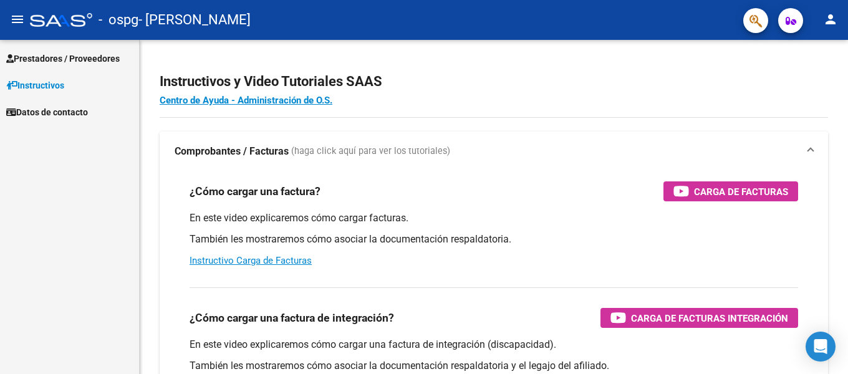
click at [70, 57] on span "Prestadores / Proveedores" at bounding box center [63, 59] width 114 height 14
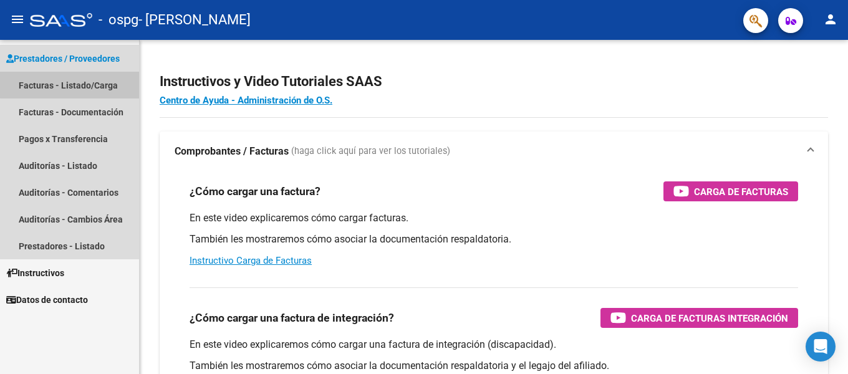
click at [72, 85] on link "Facturas - Listado/Carga" at bounding box center [69, 85] width 139 height 27
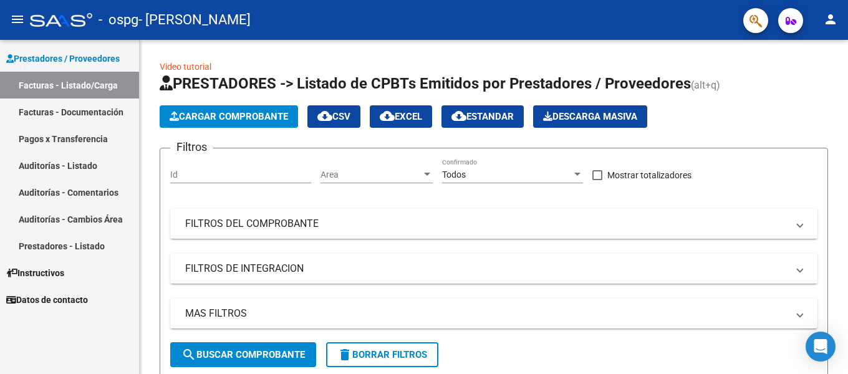
click at [95, 87] on link "Facturas - Listado/Carga" at bounding box center [69, 85] width 139 height 27
click at [222, 111] on span "Cargar Comprobante" at bounding box center [229, 116] width 119 height 11
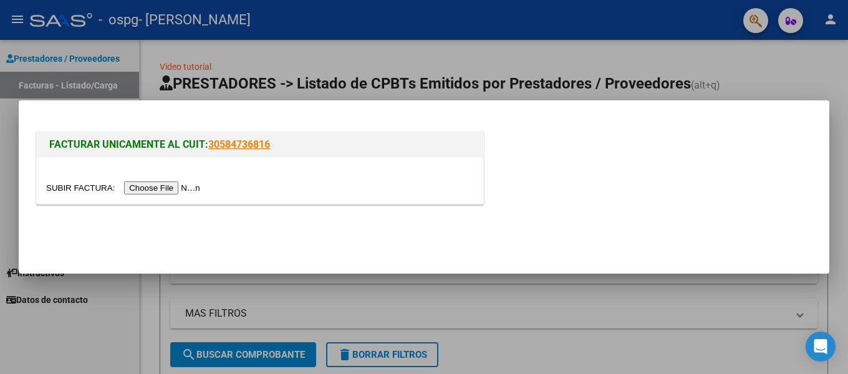
click at [168, 187] on input "file" at bounding box center [125, 188] width 158 height 13
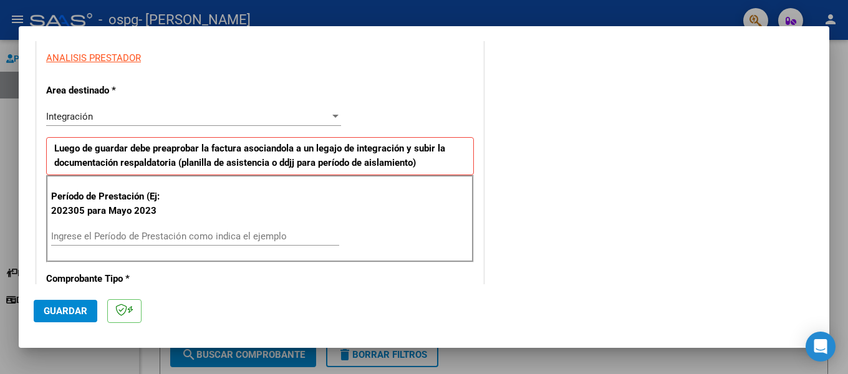
scroll to position [250, 0]
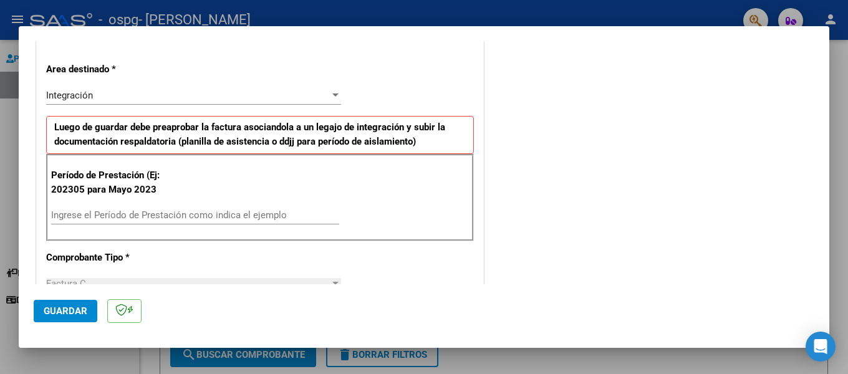
click at [155, 216] on input "Ingrese el Período de Prestación como indica el ejemplo" at bounding box center [195, 215] width 288 height 11
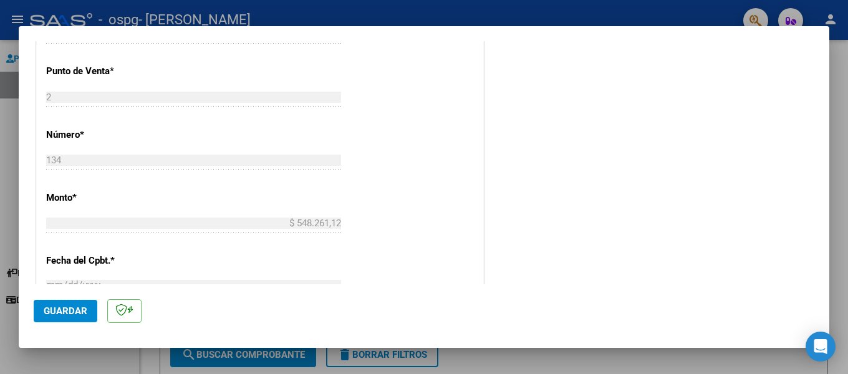
scroll to position [561, 0]
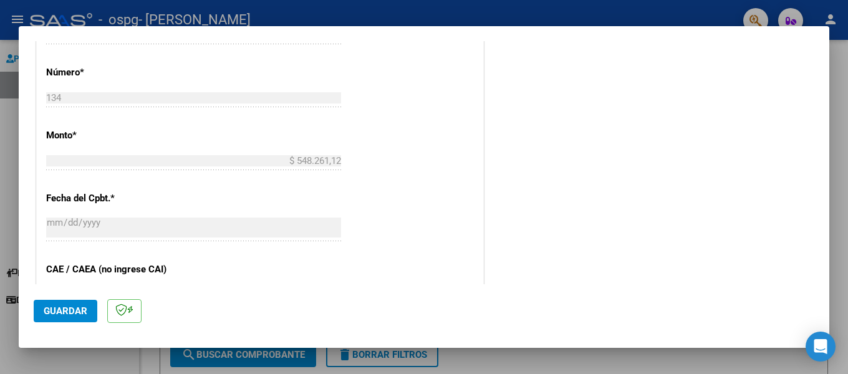
type input "202507"
click at [79, 91] on div "134 Ingresar el Nro." at bounding box center [193, 98] width 295 height 19
click at [141, 160] on input "$ 548.261,12" at bounding box center [193, 160] width 295 height 11
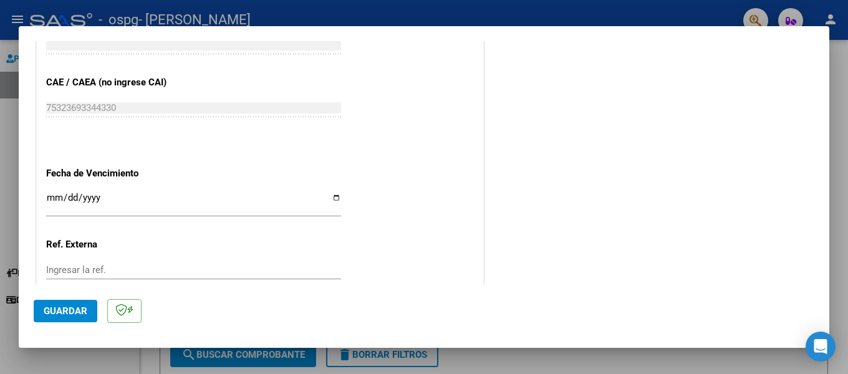
scroll to position [811, 0]
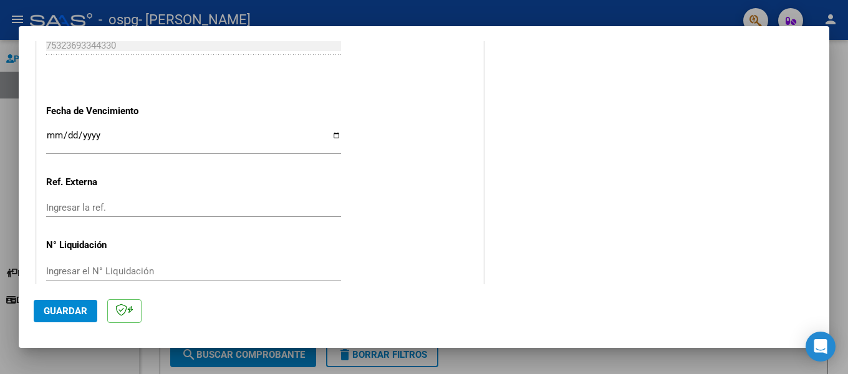
click at [119, 130] on input "Ingresar la fecha" at bounding box center [193, 140] width 295 height 20
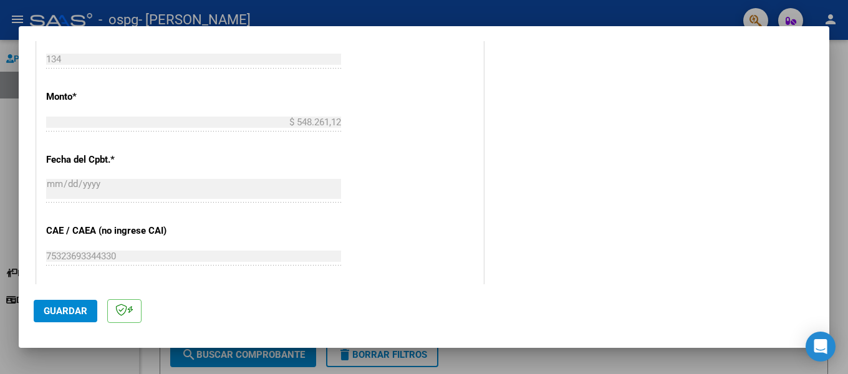
scroll to position [441, 0]
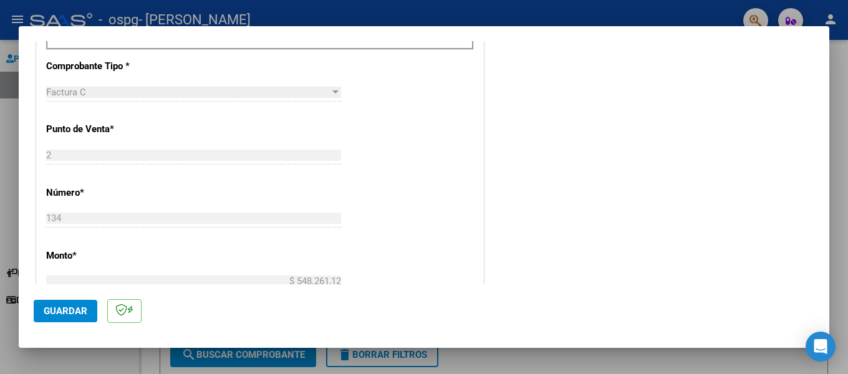
click at [76, 310] on span "Guardar" at bounding box center [66, 311] width 44 height 11
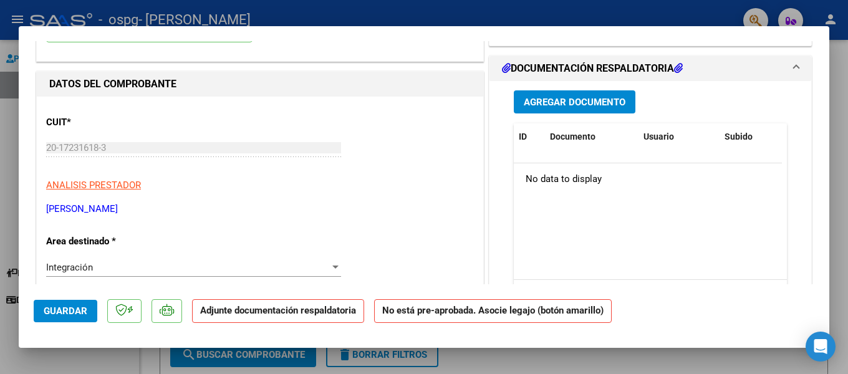
scroll to position [0, 0]
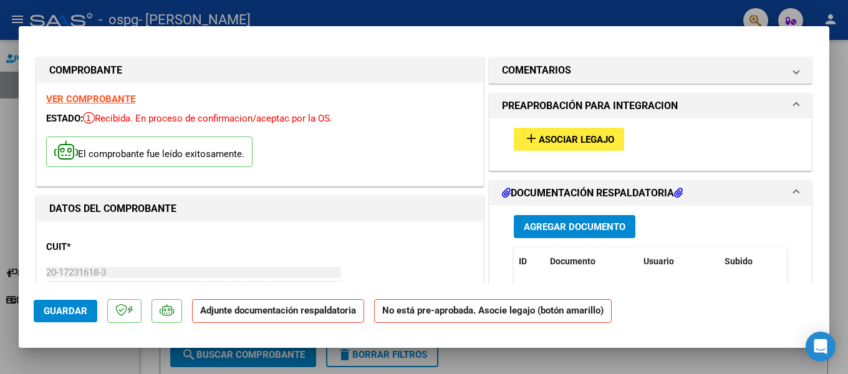
click at [594, 225] on span "Agregar Documento" at bounding box center [575, 226] width 102 height 11
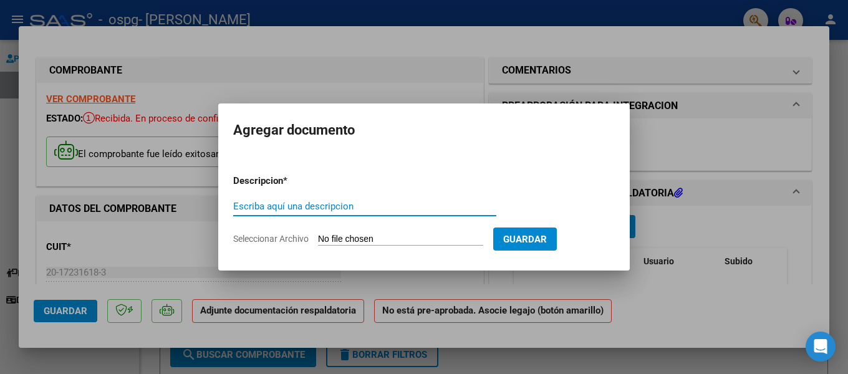
click at [349, 206] on input "Escriba aquí una descripcion" at bounding box center [364, 206] width 263 height 11
type input "Planilla de Asistencia"
click at [408, 235] on input "Seleccionar Archivo" at bounding box center [400, 240] width 165 height 12
type input "C:\fakepath\WhatsApp Image [DATE] 20.45.55.jpeg"
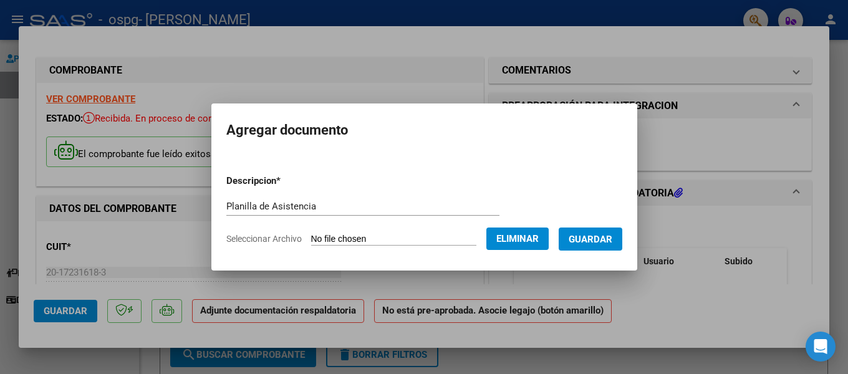
click at [584, 242] on span "Guardar" at bounding box center [591, 239] width 44 height 11
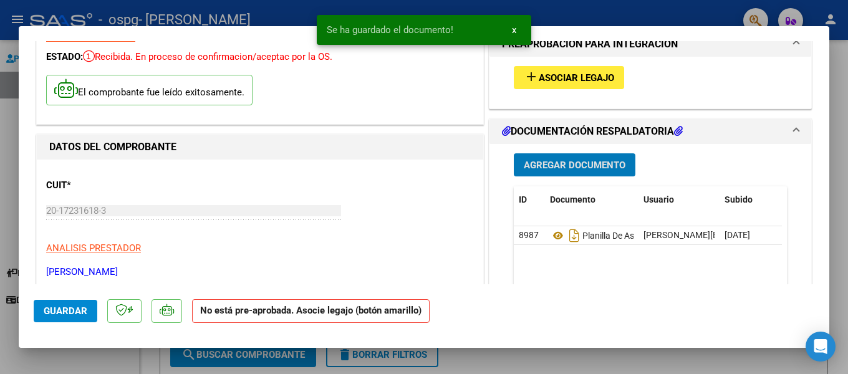
scroll to position [62, 0]
click at [585, 170] on span "Agregar Documento" at bounding box center [575, 164] width 102 height 11
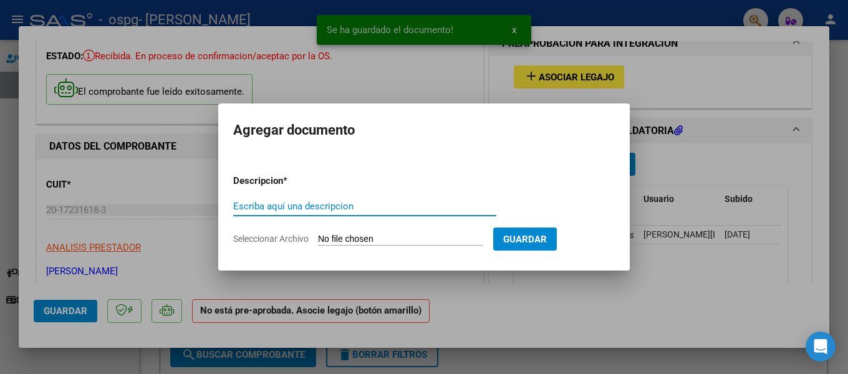
click at [349, 210] on input "Escriba aquí una descripcion" at bounding box center [364, 206] width 263 height 11
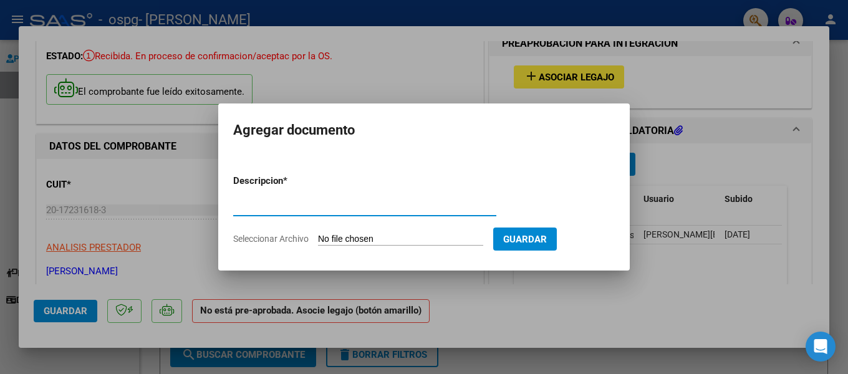
type input "AUTORIZACION"
click at [368, 235] on input "Seleccionar Archivo" at bounding box center [400, 240] width 165 height 12
click at [416, 241] on input "Seleccionar Archivo" at bounding box center [400, 240] width 165 height 12
type input "C:\fakepath\autorizacio 2025!!!!!!.pdf"
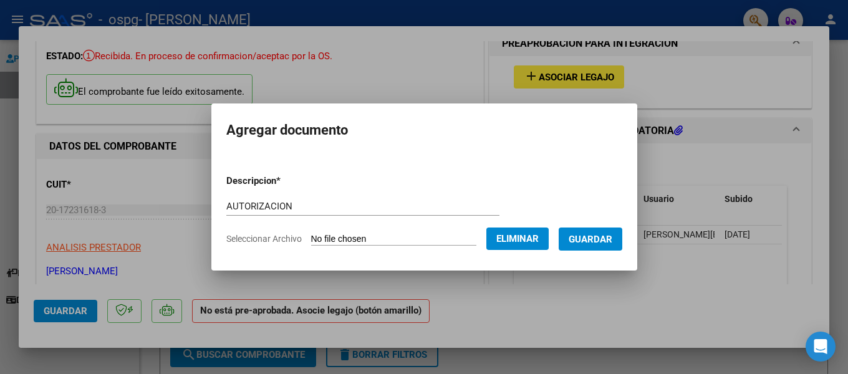
click at [589, 242] on span "Guardar" at bounding box center [591, 239] width 44 height 11
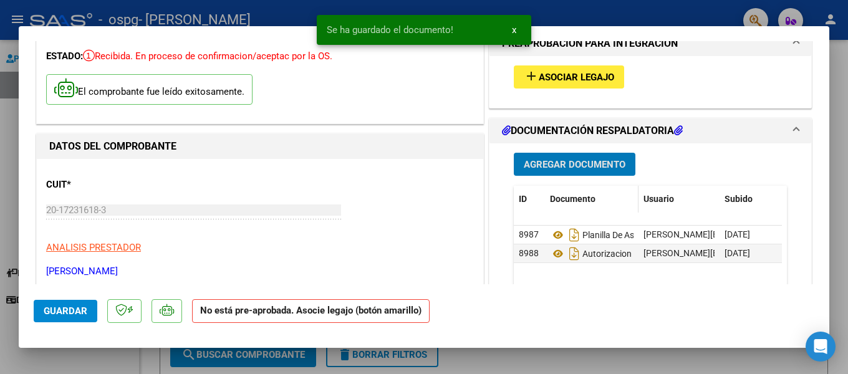
scroll to position [0, 0]
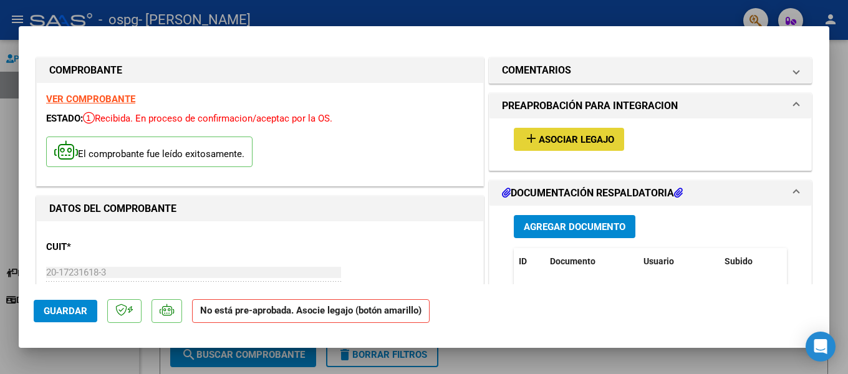
click at [563, 138] on span "Asociar Legajo" at bounding box center [576, 139] width 75 height 11
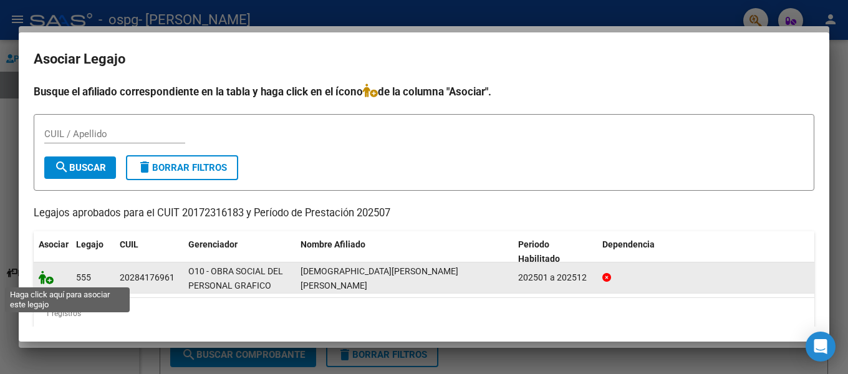
click at [46, 278] on icon at bounding box center [46, 278] width 15 height 14
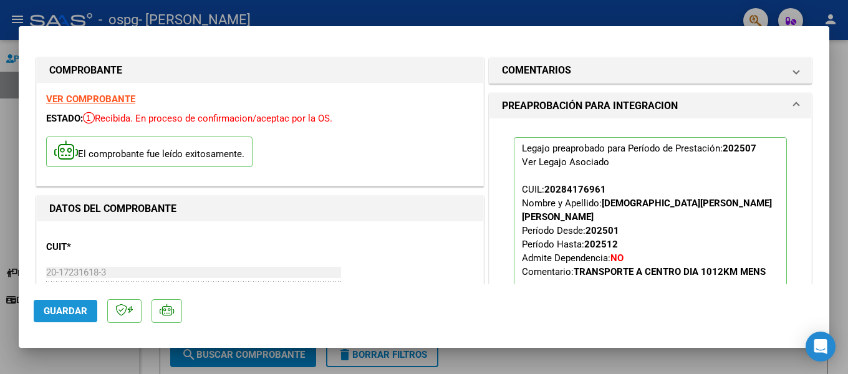
click at [67, 313] on span "Guardar" at bounding box center [66, 311] width 44 height 11
click at [841, 57] on div at bounding box center [424, 187] width 848 height 374
